Goal: Check status

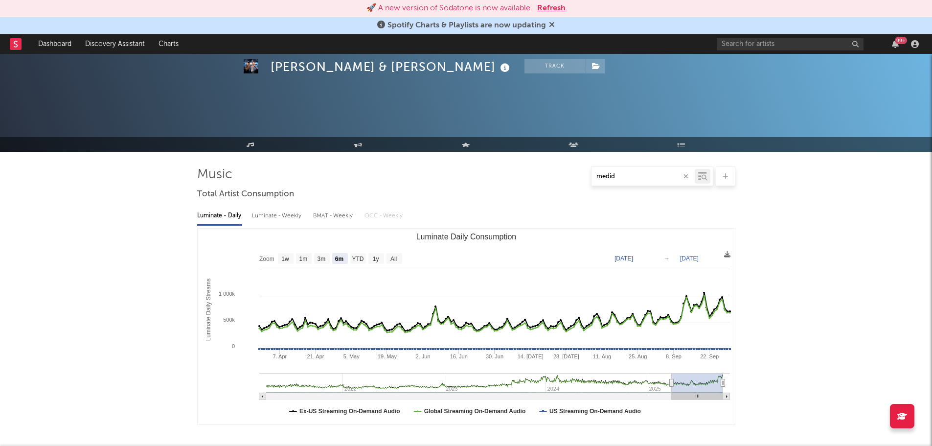
select select "6m"
select select "1w"
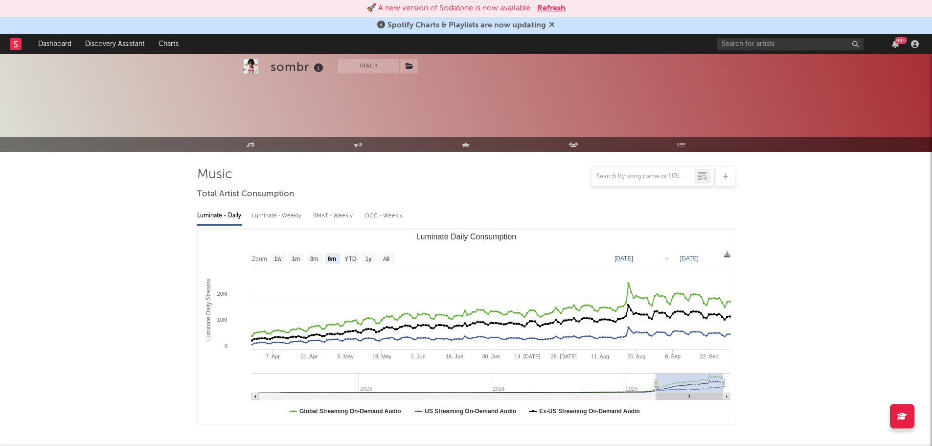
select select "6m"
select select "1w"
